Goal: Information Seeking & Learning: Learn about a topic

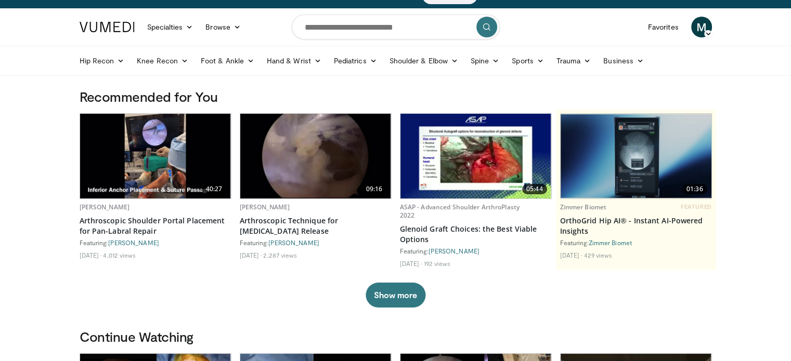
scroll to position [15, 0]
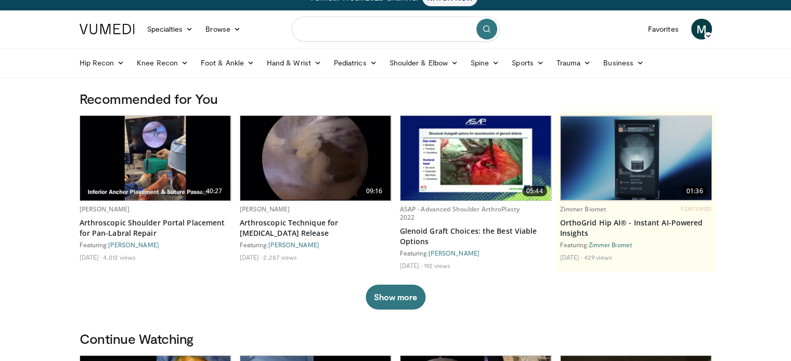
click at [355, 30] on input "Search topics, interventions" at bounding box center [396, 29] width 208 height 25
type input "**********"
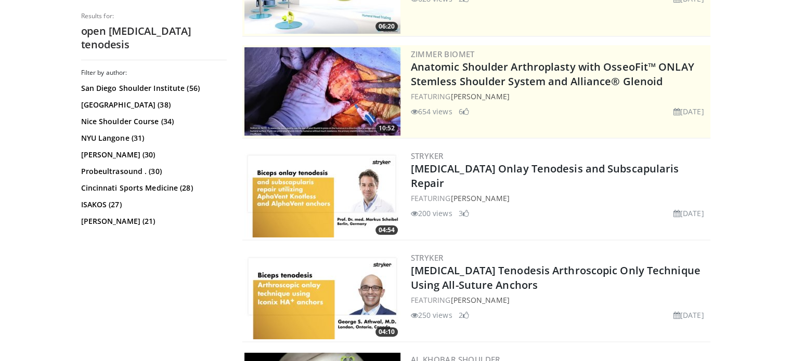
scroll to position [198, 0]
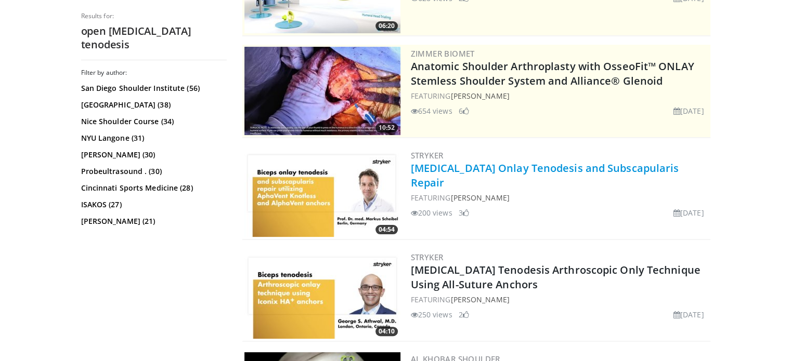
click at [462, 170] on link "[MEDICAL_DATA] Onlay Tenodesis and Subscapularis Repair" at bounding box center [545, 175] width 268 height 29
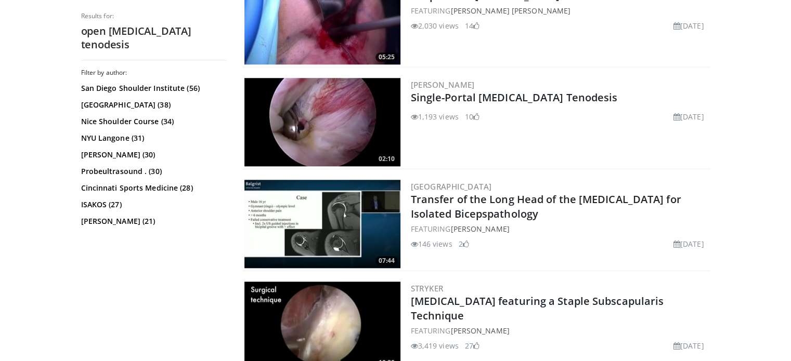
scroll to position [1085, 0]
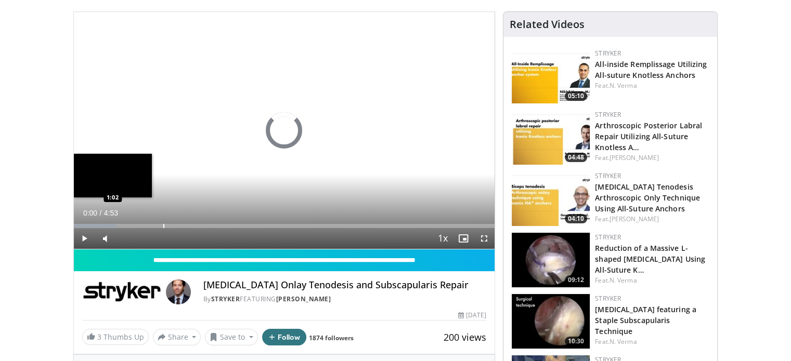
click at [163, 224] on div "Progress Bar" at bounding box center [163, 226] width 1 height 4
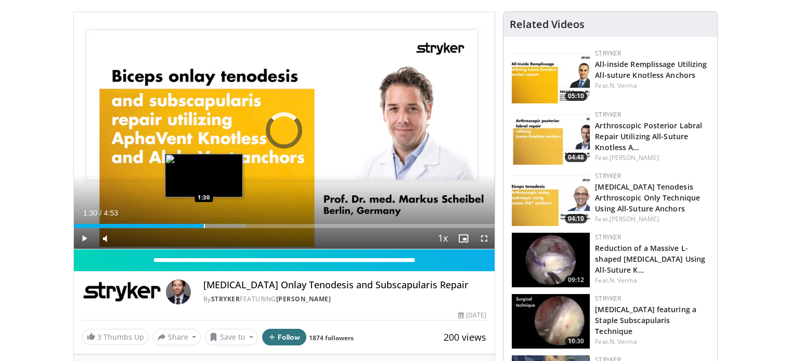
click at [204, 224] on div "Progress Bar" at bounding box center [204, 226] width 1 height 4
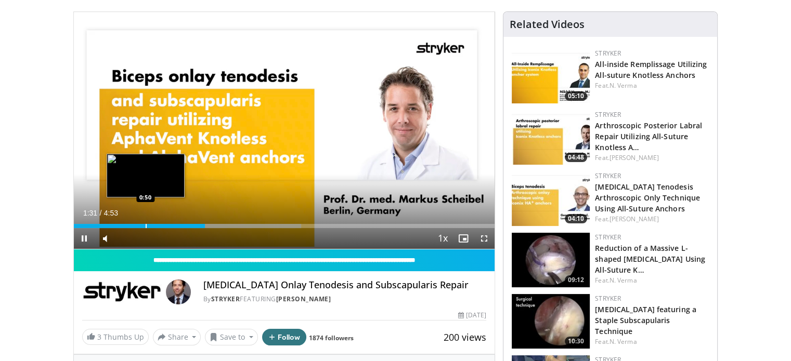
click at [145, 223] on div "Loaded : 54.03% 1:31 0:50" at bounding box center [284, 223] width 421 height 10
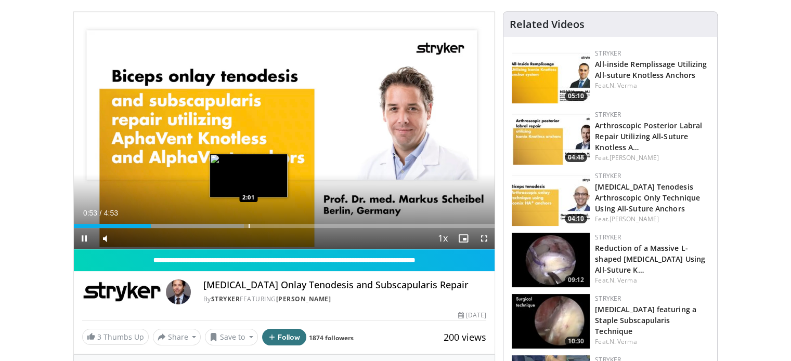
click at [249, 224] on div "Progress Bar" at bounding box center [249, 226] width 1 height 4
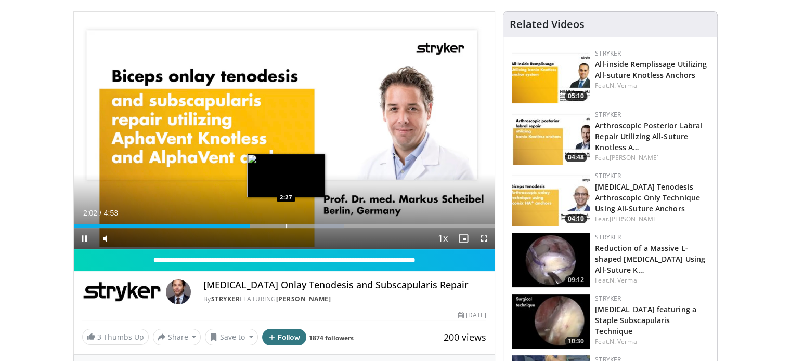
click at [286, 220] on div "Loaded : 64.16% 2:02 2:27" at bounding box center [284, 223] width 421 height 10
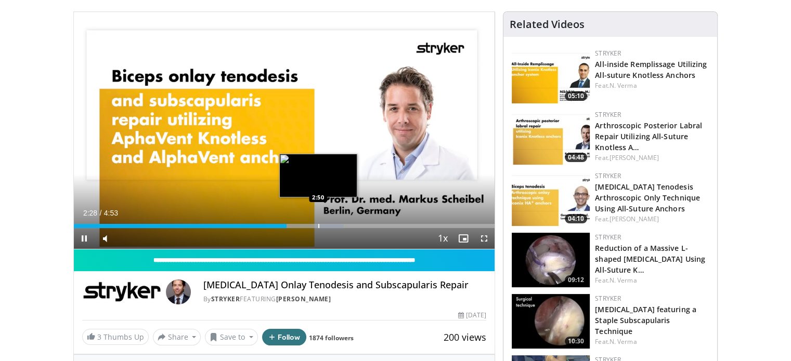
click at [318, 222] on div "Loaded : 64.16% 2:28 2:50" at bounding box center [284, 223] width 421 height 10
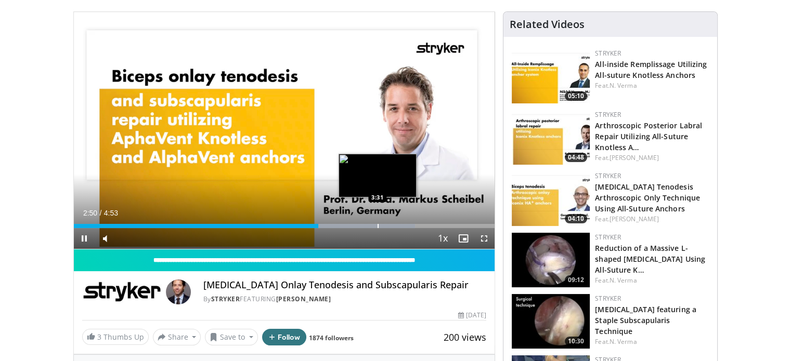
click at [378, 226] on div "Progress Bar" at bounding box center [378, 226] width 1 height 4
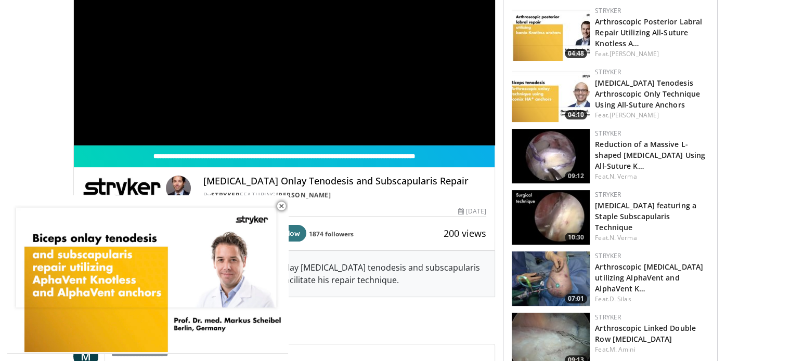
scroll to position [240, 0]
